Goal: Task Accomplishment & Management: Use online tool/utility

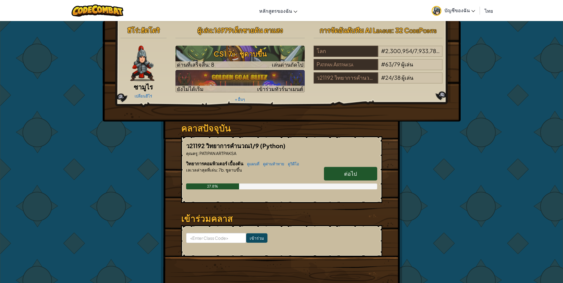
click at [350, 168] on link "ต่อไป" at bounding box center [350, 174] width 53 height 14
select select "th"
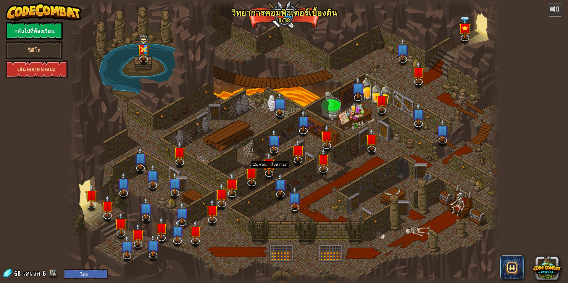
select select "th"
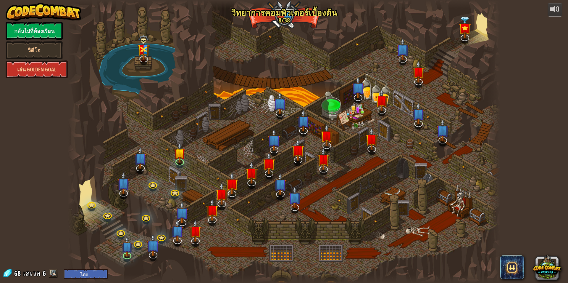
select select "th"
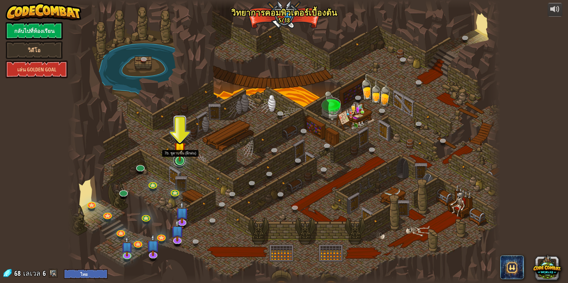
click at [179, 165] on link at bounding box center [179, 160] width 12 height 12
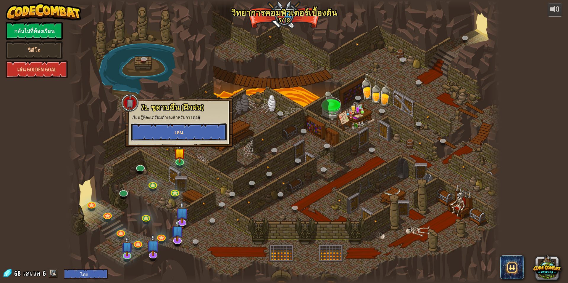
click at [162, 129] on button "เล่น" at bounding box center [178, 132] width 95 height 18
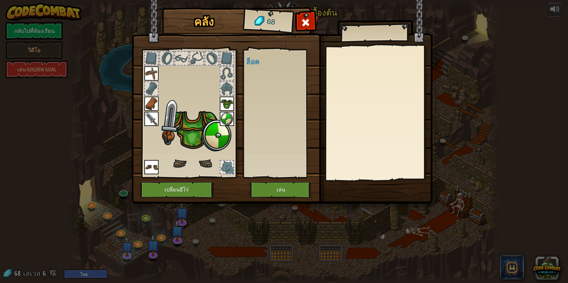
click at [162, 1] on body "powered by กลับไปที่ห้องเรียน วิดีโอ เล่น Golden Goal 25. Kithgard ประตู (ล็อค)…" at bounding box center [284, 0] width 568 height 1
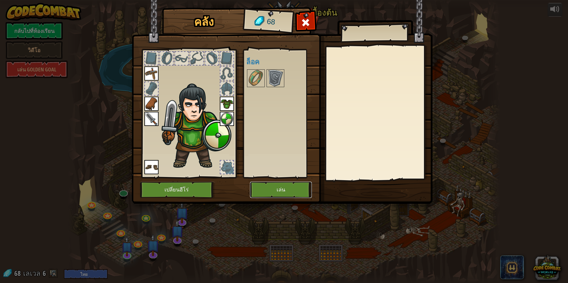
click at [275, 190] on button "เล่น" at bounding box center [281, 189] width 62 height 16
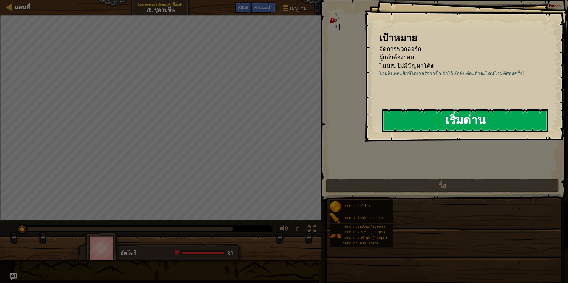
click at [402, 116] on button "เริ่มด่าน" at bounding box center [465, 120] width 167 height 23
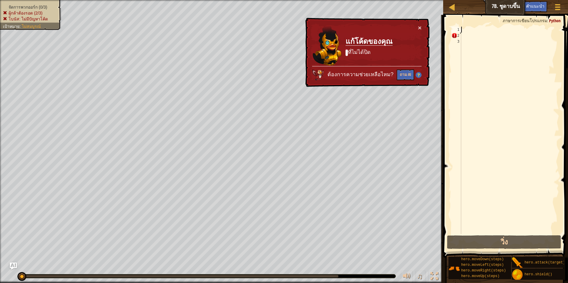
click at [468, 30] on div "้้" at bounding box center [509, 136] width 99 height 219
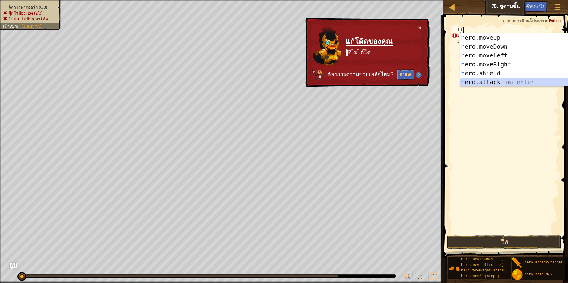
click at [487, 80] on div "h ero.moveUp กด enter h ero.moveDown กด enter h ero.moveLeft กด enter h ero.mov…" at bounding box center [516, 68] width 112 height 71
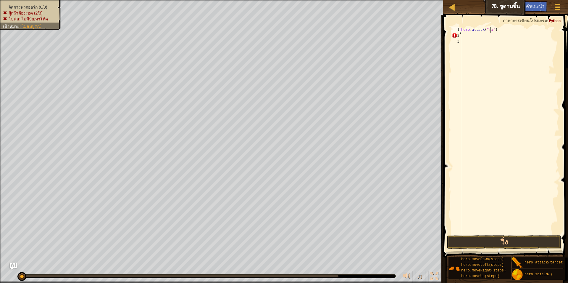
scroll to position [3, 3]
click at [470, 36] on div "hero . attack ( "rig" ) ้้" at bounding box center [509, 136] width 99 height 219
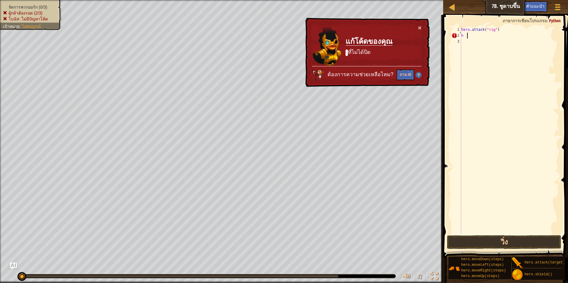
click at [462, 36] on div "hero . attack ( "rig" ) ้้ h" at bounding box center [509, 136] width 99 height 219
click at [468, 33] on div "hero . attack ( "rig" ) ้้ h" at bounding box center [509, 136] width 99 height 219
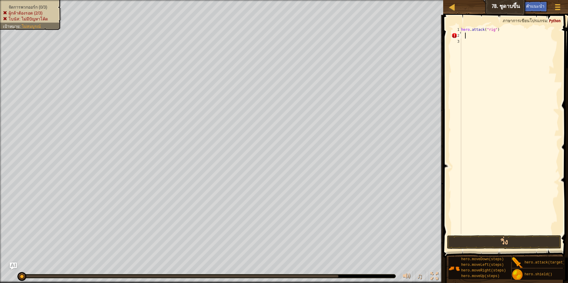
type textarea "้"
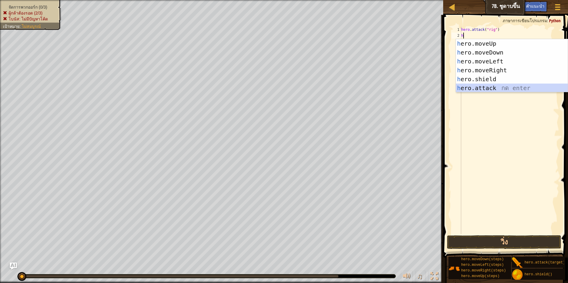
click at [466, 87] on div "h ero.moveUp กด enter h ero.moveDown กด enter h ero.moveLeft กด enter h ero.mov…" at bounding box center [512, 74] width 112 height 71
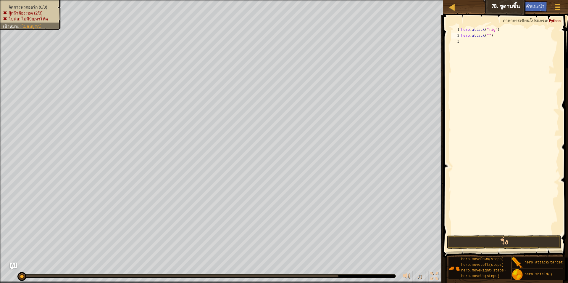
scroll to position [3, 2]
type textarea "hero.attack("rig")"
click at [463, 41] on div "hero . attack ( "rig" ) hero . attack ( "rig" )" at bounding box center [509, 136] width 99 height 219
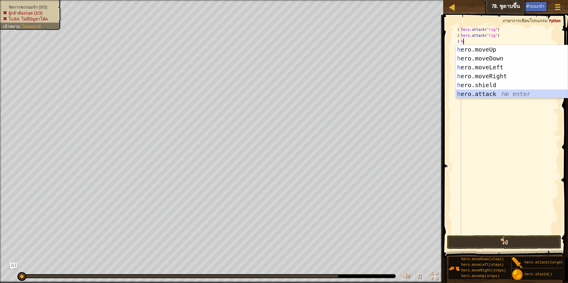
click at [473, 93] on div "h ero.moveUp กด enter h ero.moveDown กด enter h ero.moveLeft กด enter h ero.mov…" at bounding box center [512, 80] width 112 height 71
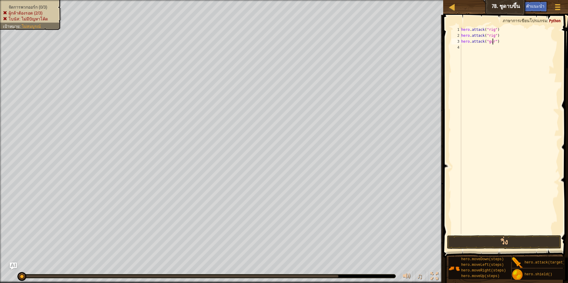
scroll to position [3, 3]
type textarea "hero.attack("gurt")"
click at [464, 49] on div "hero . attack ( "rig" ) hero . attack ( "rig" ) hero . attack ( "gurt" )" at bounding box center [509, 136] width 99 height 219
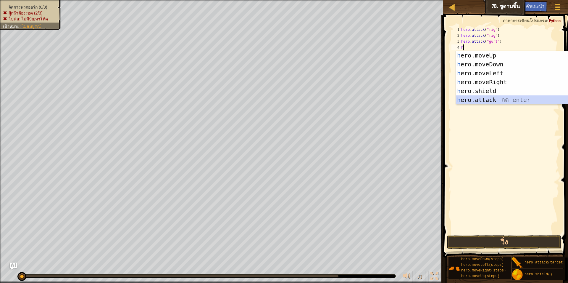
click at [478, 97] on div "h ero.moveUp กด enter h ero.moveDown กด enter h ero.moveLeft กด enter h ero.mov…" at bounding box center [512, 86] width 112 height 71
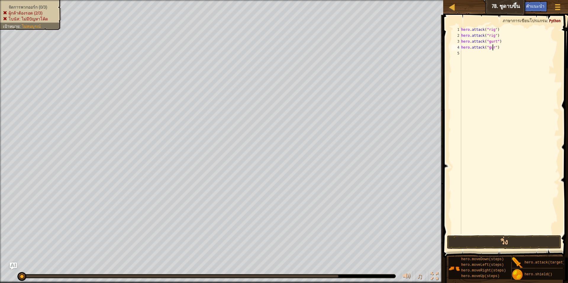
scroll to position [3, 3]
type textarea "hero.attack("gurt")"
click at [464, 52] on div "hero . attack ( "rig" ) hero . attack ( "rig" ) hero . attack ( "gurt" ) hero .…" at bounding box center [509, 136] width 99 height 219
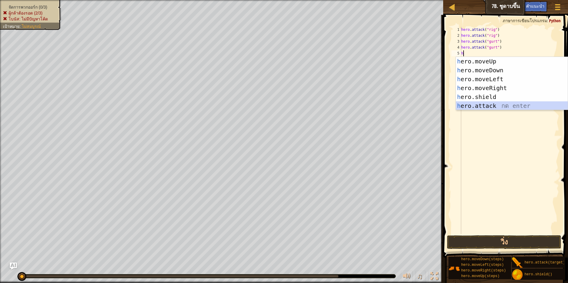
drag, startPoint x: 480, startPoint y: 105, endPoint x: 480, endPoint y: 109, distance: 3.3
click at [480, 106] on div "h ero.moveUp กด enter h ero.moveDown กด enter h ero.moveLeft กด enter h ero.mov…" at bounding box center [512, 92] width 112 height 71
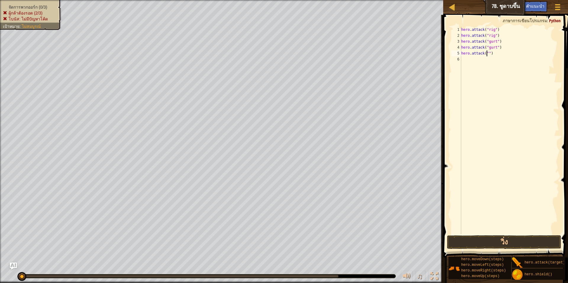
scroll to position [3, 2]
type textarea "hero.attack("ack")"
click at [465, 58] on div "hero . attack ( "rig" ) hero . attack ( "rig" ) hero . attack ( "gurt" ) hero .…" at bounding box center [509, 136] width 99 height 219
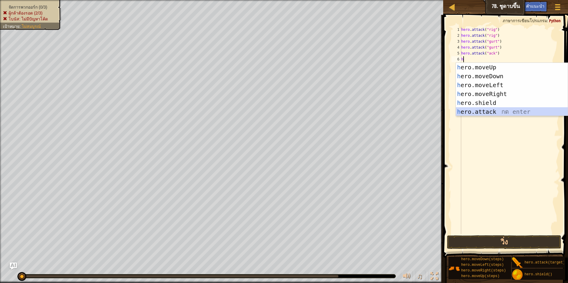
click at [463, 113] on div "h ero.moveUp กด enter h ero.moveDown กด enter h ero.moveLeft กด enter h ero.mov…" at bounding box center [512, 98] width 112 height 71
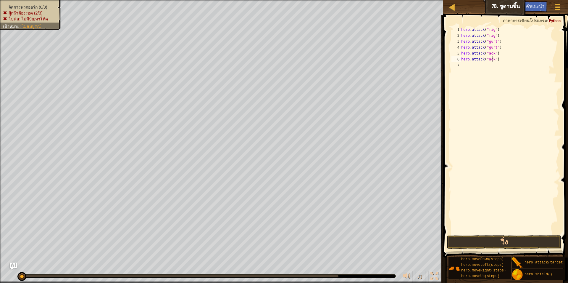
scroll to position [3, 3]
click at [487, 238] on button "วิ่ง" at bounding box center [504, 242] width 114 height 14
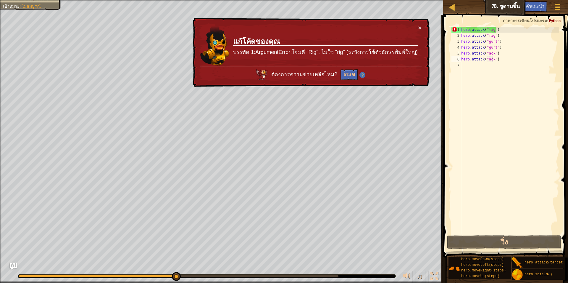
click at [489, 21] on span at bounding box center [507, 128] width 130 height 260
click at [474, 24] on span at bounding box center [507, 128] width 130 height 260
click at [509, 30] on div "hero . attack ( "rig" ) hero . attack ( "rig" ) hero . attack ( "gurt" ) hero .…" at bounding box center [509, 136] width 99 height 219
click at [508, 17] on span at bounding box center [507, 128] width 130 height 260
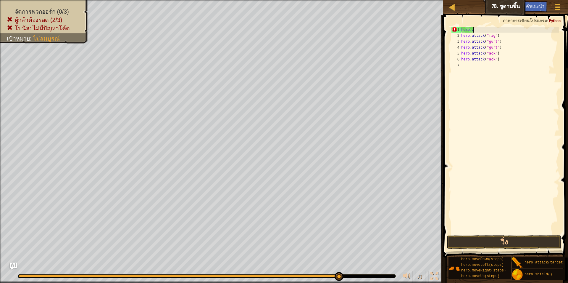
scroll to position [3, 0]
type textarea "h"
click at [496, 45] on div "hero . attack ( "rig" ) hero . attack ( "gurt" ) hero . attack ( "gurt" ) hero …" at bounding box center [509, 136] width 99 height 219
click at [505, 33] on div "hero . attack ( "rig" ) hero . attack ( "gurt" ) hero . attack ( "gurt" ) hero …" at bounding box center [509, 136] width 99 height 219
type textarea "h"
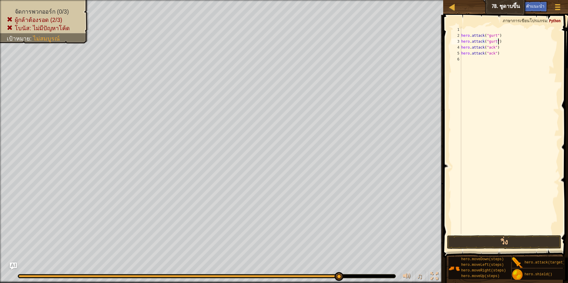
click at [500, 44] on div "hero . attack ( "gurt" ) hero . attack ( "gurt" ) hero . attack ( "ack" ) hero …" at bounding box center [509, 136] width 99 height 219
click at [497, 53] on div "hero . attack ( "gurt" ) hero . attack ( "gurt" ) hero . attack ( "ack" ) hero …" at bounding box center [509, 136] width 99 height 219
type textarea "h"
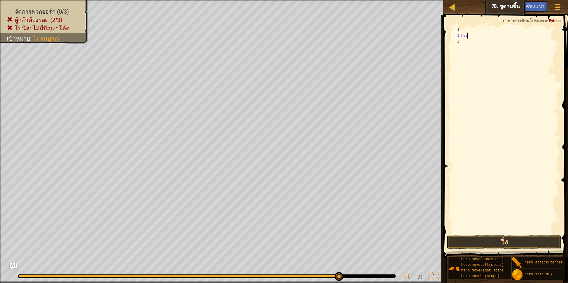
type textarea "h"
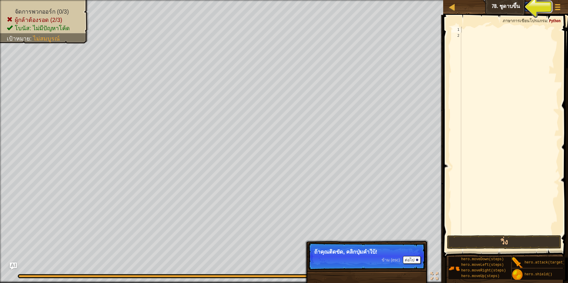
click at [534, 5] on span "คำแนะนำ" at bounding box center [535, 6] width 18 height 6
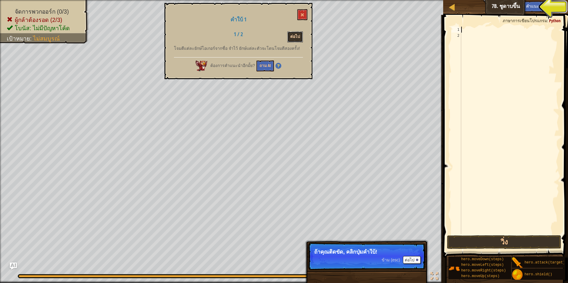
click at [300, 39] on button "ต่อไป" at bounding box center [295, 36] width 16 height 11
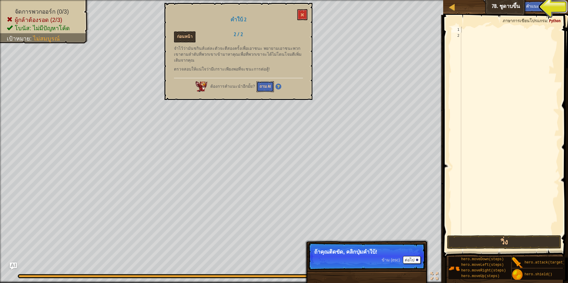
click at [268, 82] on button "ถาม AI" at bounding box center [265, 86] width 17 height 11
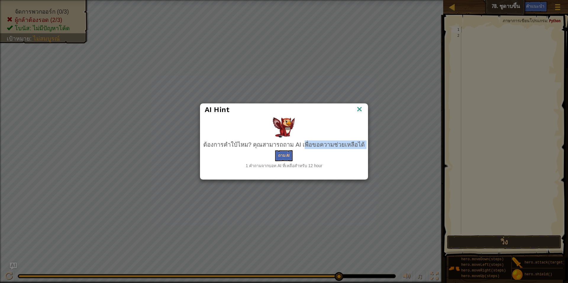
click at [285, 149] on div "ต้องการคำใบ้ไหม? คุณสามารถถาม AI เพื่อขอความช่วยเหลือได้ ถาม AI 1 คำถามจากบอท A…" at bounding box center [284, 154] width 162 height 28
click at [286, 152] on button "ถาม AI" at bounding box center [283, 155] width 17 height 11
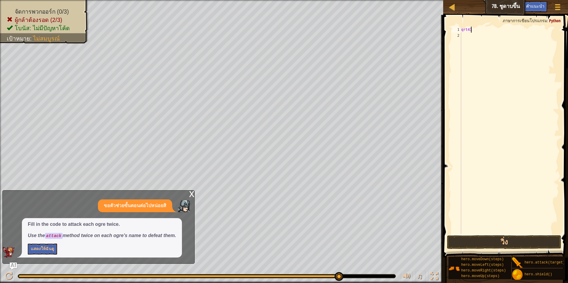
scroll to position [3, 0]
type textarea "q"
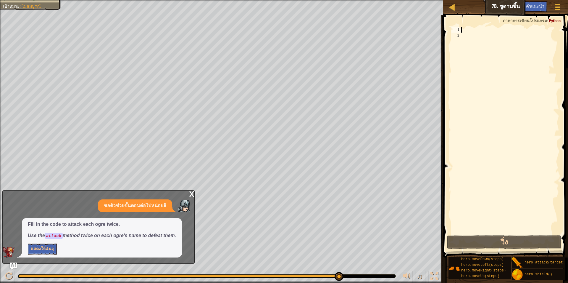
select select "th"
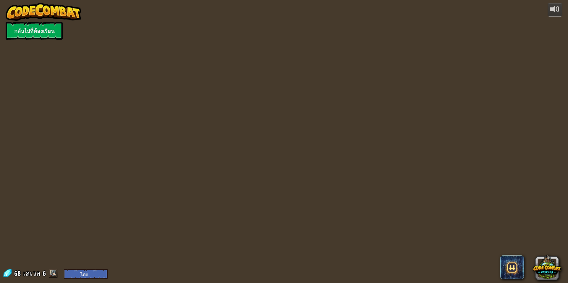
select select "th"
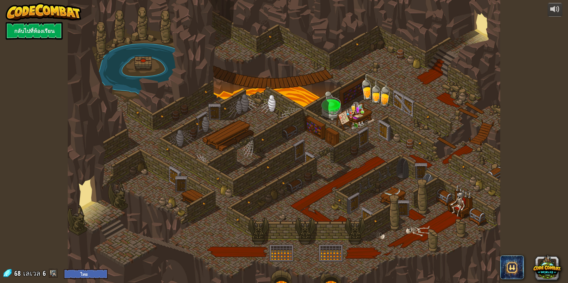
select select "th"
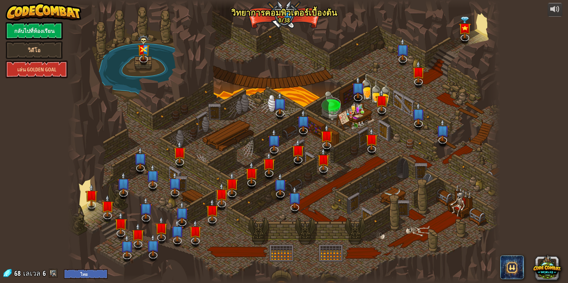
select select "th"
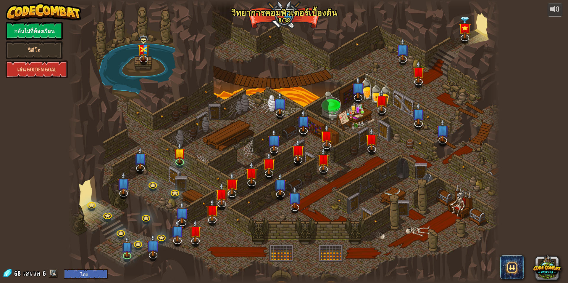
select select "th"
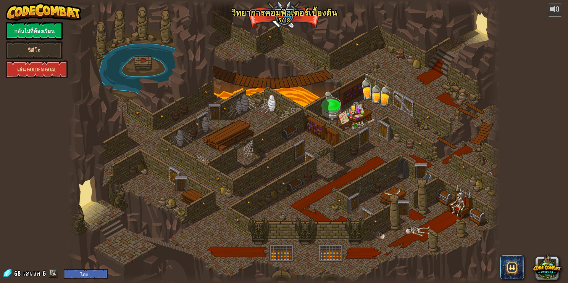
select select "th"
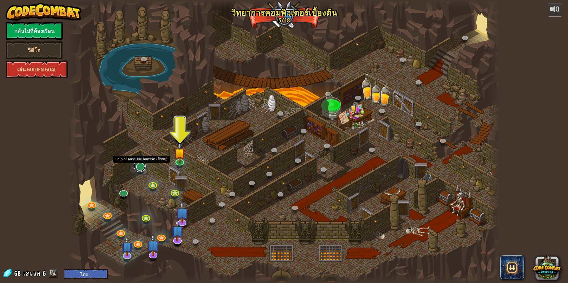
click at [140, 167] on link at bounding box center [140, 166] width 12 height 12
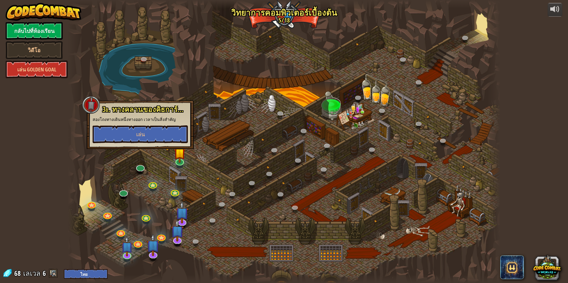
click at [131, 85] on div at bounding box center [284, 141] width 432 height 283
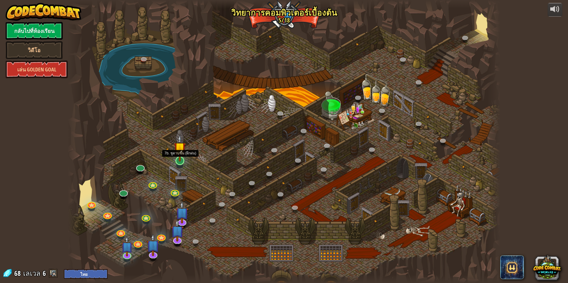
click at [182, 157] on img at bounding box center [180, 147] width 12 height 27
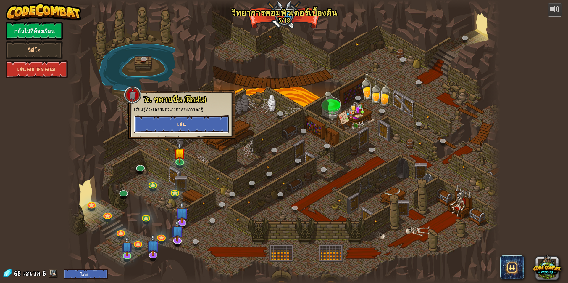
click at [186, 119] on button "เล่น" at bounding box center [181, 124] width 95 height 18
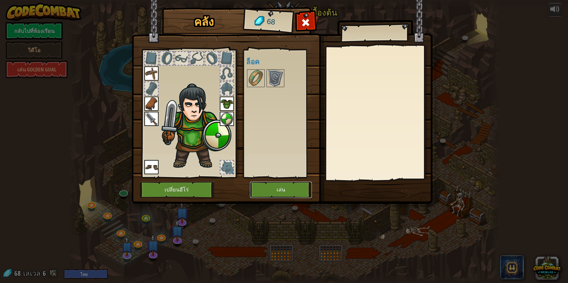
click at [287, 190] on button "เล่น" at bounding box center [281, 189] width 62 height 16
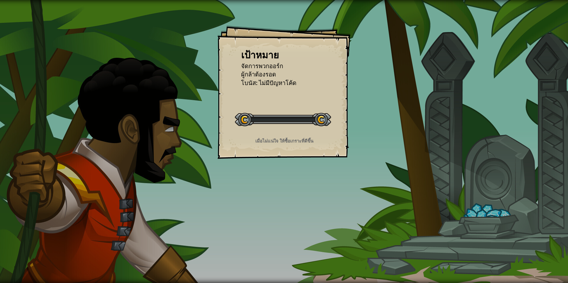
click at [287, 190] on div "เป้าหมาย จัดการพวกออร์ก ผู้กล้าต้องรอด โบนัส: ไม่มีปัญหาโค้ด เริ่มด่าน เกิดข้อผ…" at bounding box center [284, 141] width 568 height 283
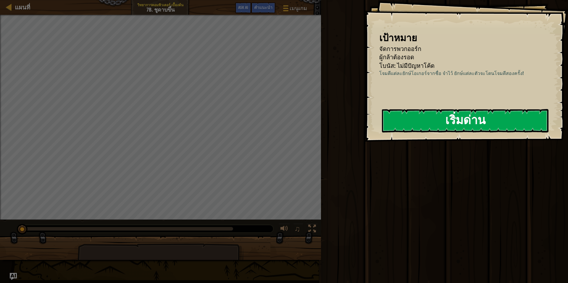
click at [440, 111] on div "เป้าหมาย จัดการพวกออร์ก ผู้กล้าต้องรอด โบนัส: ไม่มีปัญหาโค้ด โจมตีแต่ละยักษ์โอเ…" at bounding box center [467, 70] width 204 height 141
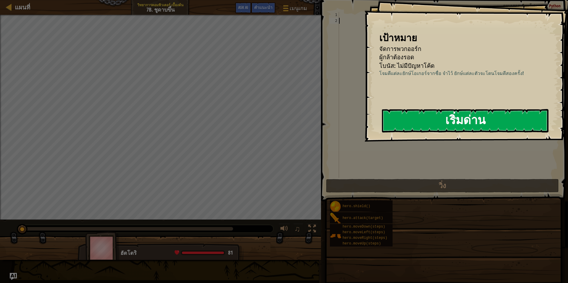
click at [440, 112] on button "เริ่มด่าน" at bounding box center [465, 120] width 167 height 23
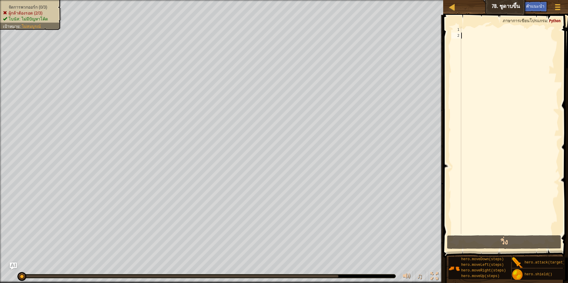
click at [461, 28] on div "1" at bounding box center [457, 30] width 10 height 6
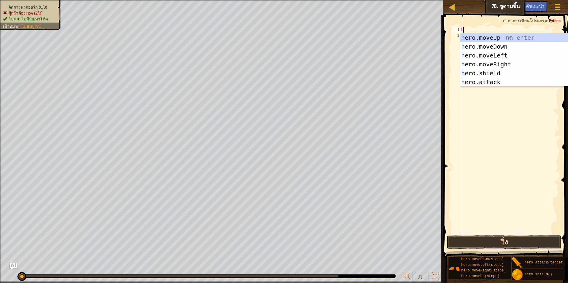
scroll to position [3, 0]
click at [483, 78] on div "h ero.moveUp กด enter h ero.moveDown กด enter h ero.moveLeft กด enter h ero.mov…" at bounding box center [516, 68] width 112 height 71
type textarea "hero.attack("Enemy Name")"
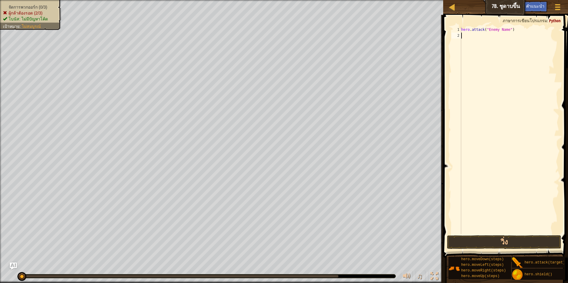
click at [471, 38] on div "hero . attack ( "Enemy Name" )" at bounding box center [509, 136] width 99 height 219
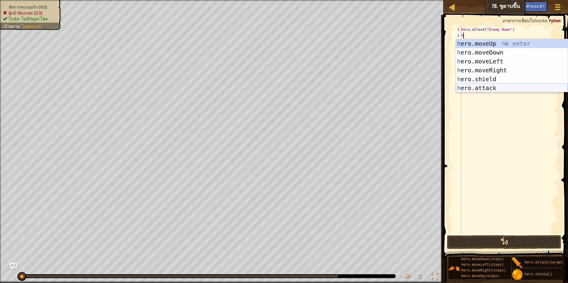
drag, startPoint x: 460, startPoint y: 86, endPoint x: 461, endPoint y: 80, distance: 6.5
click at [460, 84] on div "h ero.moveUp กด enter h ero.moveDown กด enter h ero.moveLeft กด enter h ero.mov…" at bounding box center [512, 74] width 112 height 71
type textarea "hero.attack("Enemy Name")"
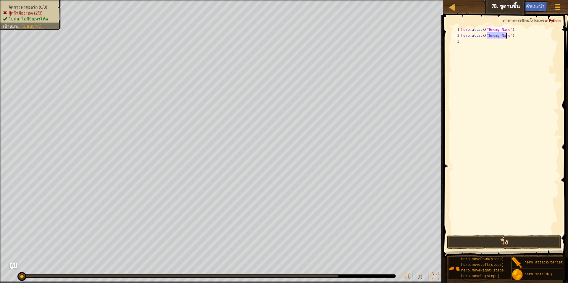
click at [469, 46] on div "hero . attack ( "Enemy Name" ) hero . attack ( "Enemy Name" )" at bounding box center [509, 136] width 99 height 219
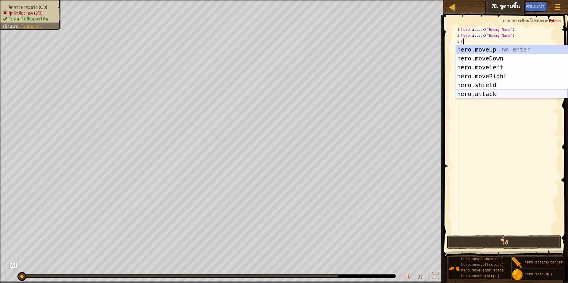
click at [474, 82] on div "h ero.moveUp กด enter h ero.moveDown กด enter h ero.moveLeft กด enter h ero.mov…" at bounding box center [512, 80] width 112 height 71
type textarea "hero.attack("Enemy Name")"
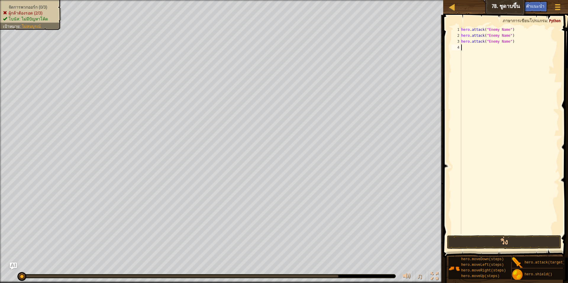
click at [475, 52] on div "hero . attack ( "Enemy Name" ) hero . attack ( "Enemy Name" ) hero . attack ( "…" at bounding box center [509, 136] width 99 height 219
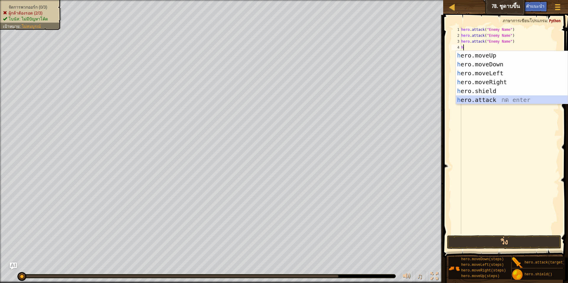
drag, startPoint x: 480, startPoint y: 97, endPoint x: 488, endPoint y: 74, distance: 24.5
click at [480, 96] on div "h ero.moveUp กด enter h ero.moveDown กด enter h ero.moveLeft กด enter h ero.mov…" at bounding box center [512, 86] width 112 height 71
type textarea "hero.attack("Enemy Name")"
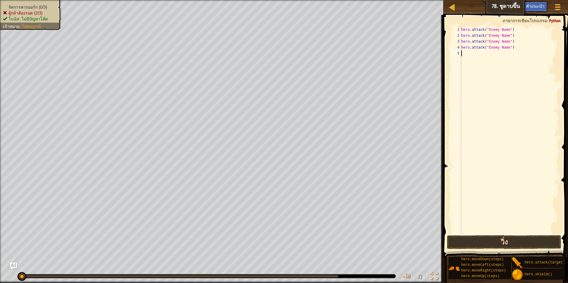
click at [481, 59] on div "hero . attack ( "Enemy Name" ) hero . attack ( "Enemy Name" ) hero . attack ( "…" at bounding box center [509, 136] width 99 height 219
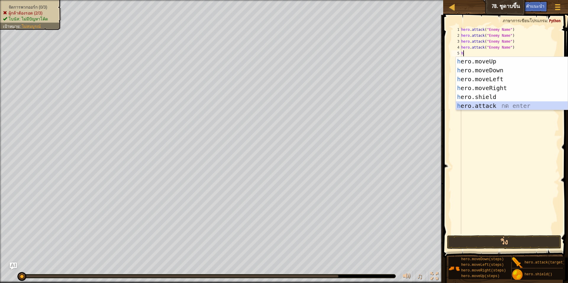
drag, startPoint x: 489, startPoint y: 105, endPoint x: 488, endPoint y: 93, distance: 12.2
click at [489, 103] on div "h ero.moveUp กด enter h ero.moveDown กด enter h ero.moveLeft กด enter h ero.mov…" at bounding box center [512, 92] width 112 height 71
type textarea "hero.attack("Enemy Name")"
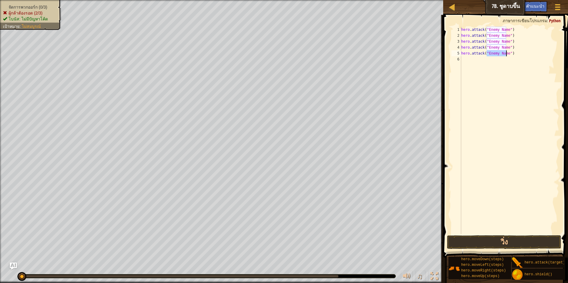
click at [474, 62] on div "hero . attack ( "Enemy Name" ) hero . attack ( "Enemy Name" ) hero . attack ( "…" at bounding box center [509, 136] width 99 height 219
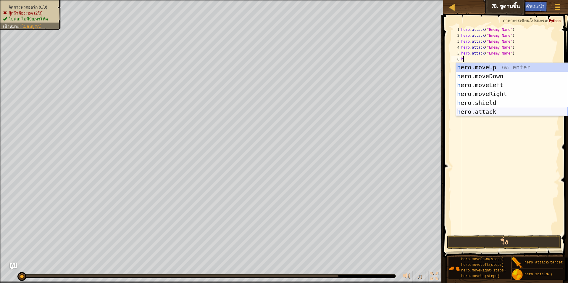
drag, startPoint x: 477, startPoint y: 110, endPoint x: 476, endPoint y: 98, distance: 11.8
click at [476, 108] on div "h ero.moveUp กด enter h ero.moveDown กด enter h ero.moveLeft กด enter h ero.mov…" at bounding box center [512, 98] width 112 height 71
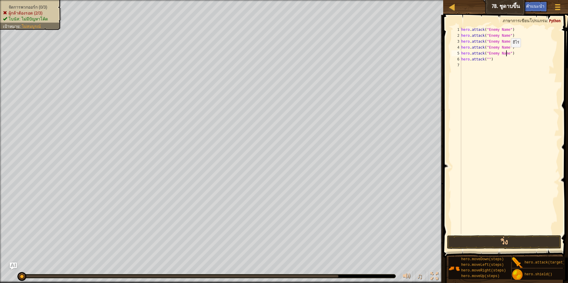
click at [506, 53] on div "hero . attack ( "Enemy Name" ) hero . attack ( "Enemy Name" ) hero . attack ( "…" at bounding box center [509, 136] width 99 height 219
click at [507, 46] on div "hero . attack ( "Enemy Name" ) hero . attack ( "Enemy Name" ) hero . attack ( "…" at bounding box center [509, 136] width 99 height 219
click at [507, 41] on div "hero . attack ( "Enemy Name" ) hero . attack ( "Enemy Name" ) hero . attack ( "…" at bounding box center [509, 136] width 99 height 219
click at [506, 35] on div "hero . attack ( "Enemy Name" ) hero . attack ( "Enemy Name" ) hero . attack ( "…" at bounding box center [509, 136] width 99 height 219
click at [506, 29] on div "hero . attack ( "Enemy Name" ) hero . attack ( "" ) hero . attack ( "" ) hero .…" at bounding box center [509, 136] width 99 height 219
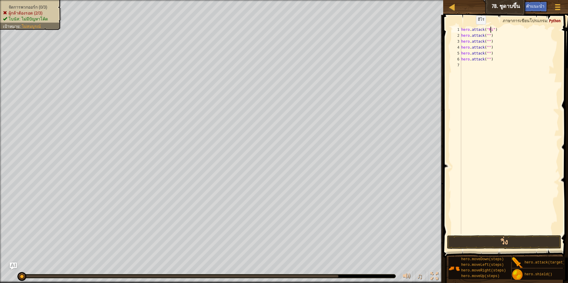
scroll to position [3, 3]
click at [487, 36] on div "hero . attack ( "Rig" ) hero . attack ( "" ) hero . attack ( "" ) hero . attack…" at bounding box center [509, 136] width 99 height 219
click at [488, 40] on div "hero . attack ( "Rig" ) hero . attack ( "Rigf" ) hero . attack ( "" ) hero . at…" at bounding box center [509, 136] width 99 height 219
click at [486, 47] on div "hero . attack ( "Rig" ) hero . attack ( "Rigf" ) hero . attack ( "Gurt" ) hero …" at bounding box center [509, 136] width 99 height 219
click at [488, 51] on div "hero . attack ( "Rig" ) hero . attack ( "Rigf" ) hero . attack ( "Gurt" ) hero …" at bounding box center [509, 136] width 99 height 219
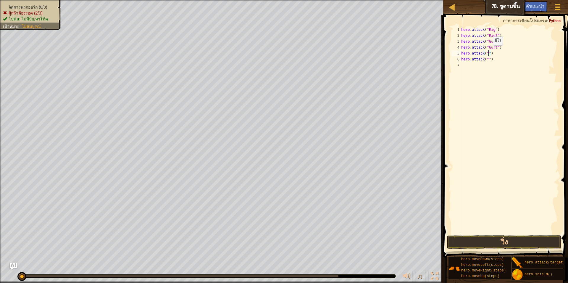
scroll to position [3, 2]
click at [486, 50] on div "hero . attack ( "Rig" ) hero . attack ( "Rigf" ) hero . attack ( "Gurt" ) hero …" at bounding box center [509, 136] width 99 height 219
click at [486, 54] on div "hero . attack ( "Rig" ) hero . attack ( "Rigf" ) hero . attack ( "Gurt" ) hero …" at bounding box center [509, 136] width 99 height 219
click at [487, 59] on div "hero . attack ( "Rig" ) hero . attack ( "Rigf" ) hero . attack ( "Gurt" ) hero …" at bounding box center [509, 136] width 99 height 219
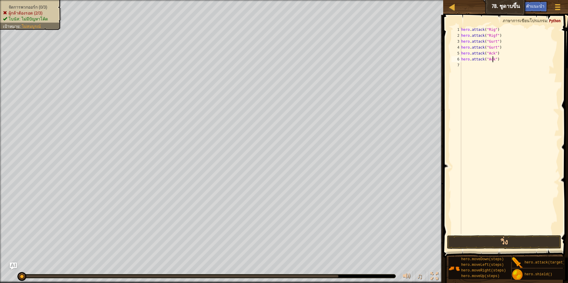
type textarea "hero.attack("Ack")"
click at [522, 239] on button "วิ่ง" at bounding box center [504, 242] width 114 height 14
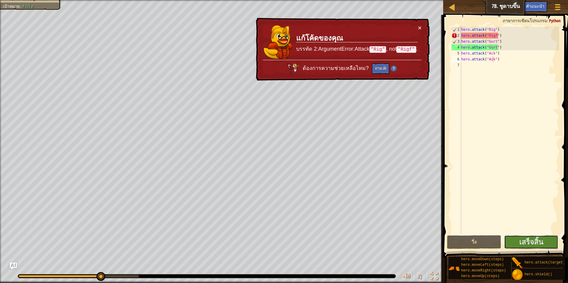
drag, startPoint x: 527, startPoint y: 212, endPoint x: 512, endPoint y: 201, distance: 18.8
click at [515, 199] on div "hero.attack("Ack") 1 2 3 4 5 6 7 hero . attack ( "Rig" ) hero . attack ( "Rigf"…" at bounding box center [505, 148] width 127 height 260
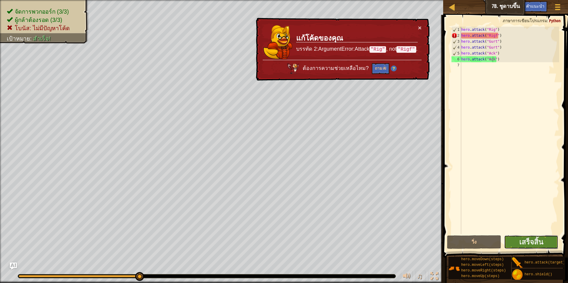
click at [541, 237] on button "เสร็จสิ้น" at bounding box center [531, 242] width 54 height 14
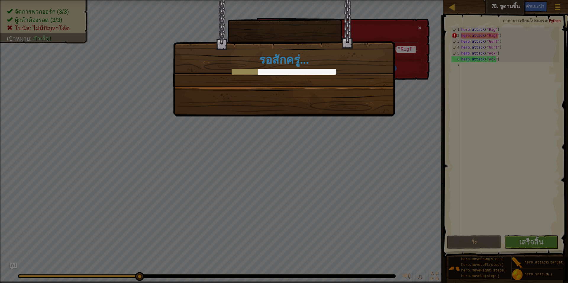
click at [541, 1] on body "แผนที่ วิทยาการคอมพิวเตอร์ เบื้องต้น 7b. ชูดาบขึ้น เมนูเกม เสร็จสิ้น คำแนะนำ As…" at bounding box center [284, 0] width 568 height 1
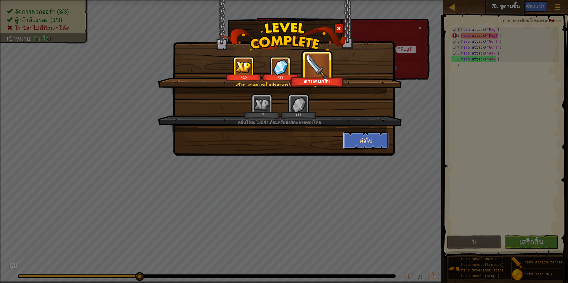
click at [359, 141] on button "ต่อไป" at bounding box center [366, 140] width 46 height 18
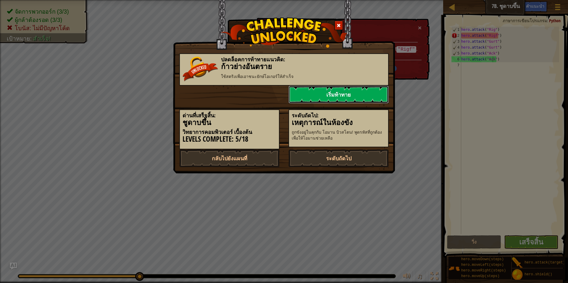
click at [356, 93] on link "เริ่มท้าทาย" at bounding box center [339, 95] width 100 height 18
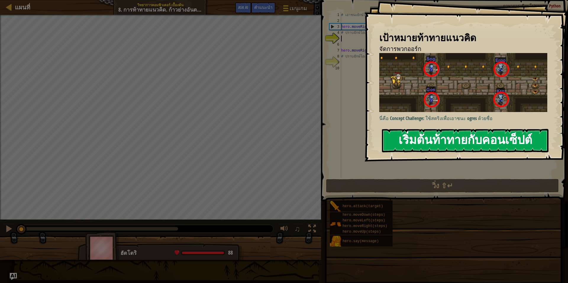
click at [440, 131] on button "เริ่มต้นท้าทายกับคอนเซ็ปต์" at bounding box center [465, 140] width 167 height 23
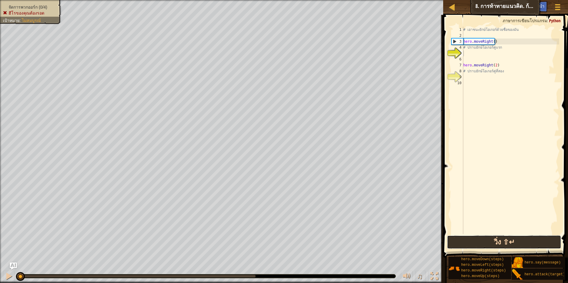
click at [517, 240] on button "วิ่ง ⇧↵" at bounding box center [504, 242] width 114 height 14
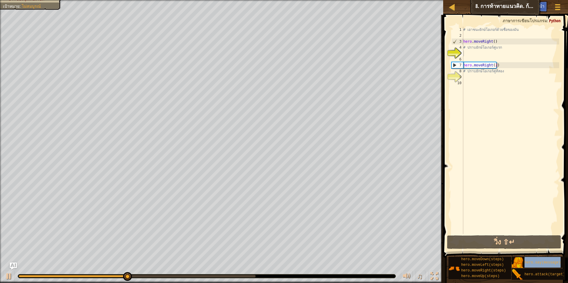
scroll to position [5, 0]
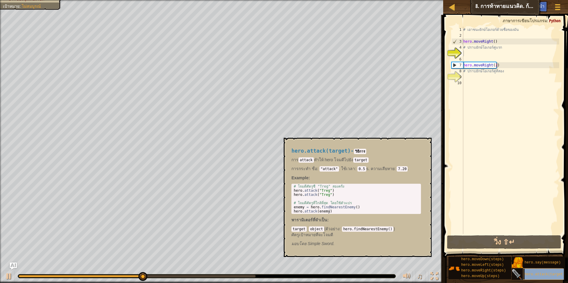
click at [534, 268] on div "hero.attack(target)" at bounding box center [551, 273] width 57 height 11
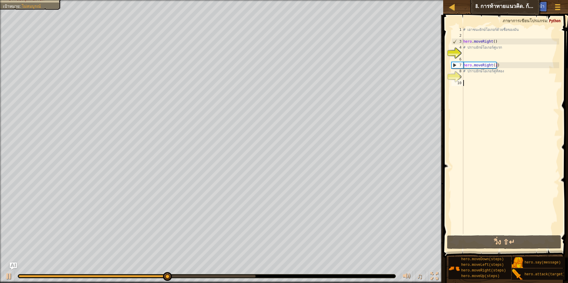
click at [528, 171] on div "# เอาชนะยักษ์โอเกอร์ด้วยชื่อของมัน hero . moveRight ( ) # ปราบยักษ์โอเกอร์คู่แร…" at bounding box center [510, 136] width 97 height 219
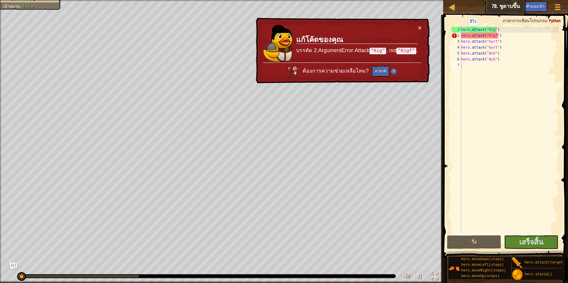
click at [470, 6] on div "แผนที่ วิทยาการคอมพิวเตอร์ เบื้องต้น 7b. ชูดาบขึ้น เมนูเกม เสร็จสิ้น คำแนะนำ As…" at bounding box center [505, 7] width 125 height 15
click at [457, 9] on link "แผนที่" at bounding box center [456, 7] width 3 height 8
select select "th"
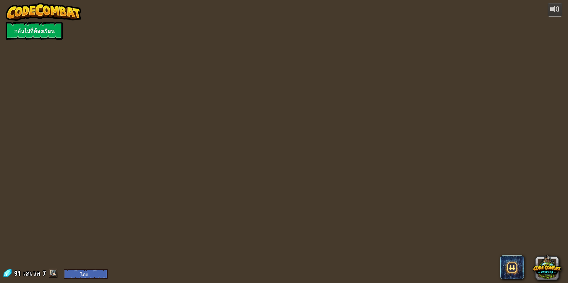
select select "th"
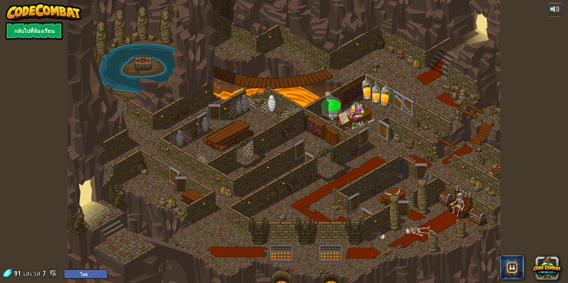
select select "th"
